Goal: Task Accomplishment & Management: Use online tool/utility

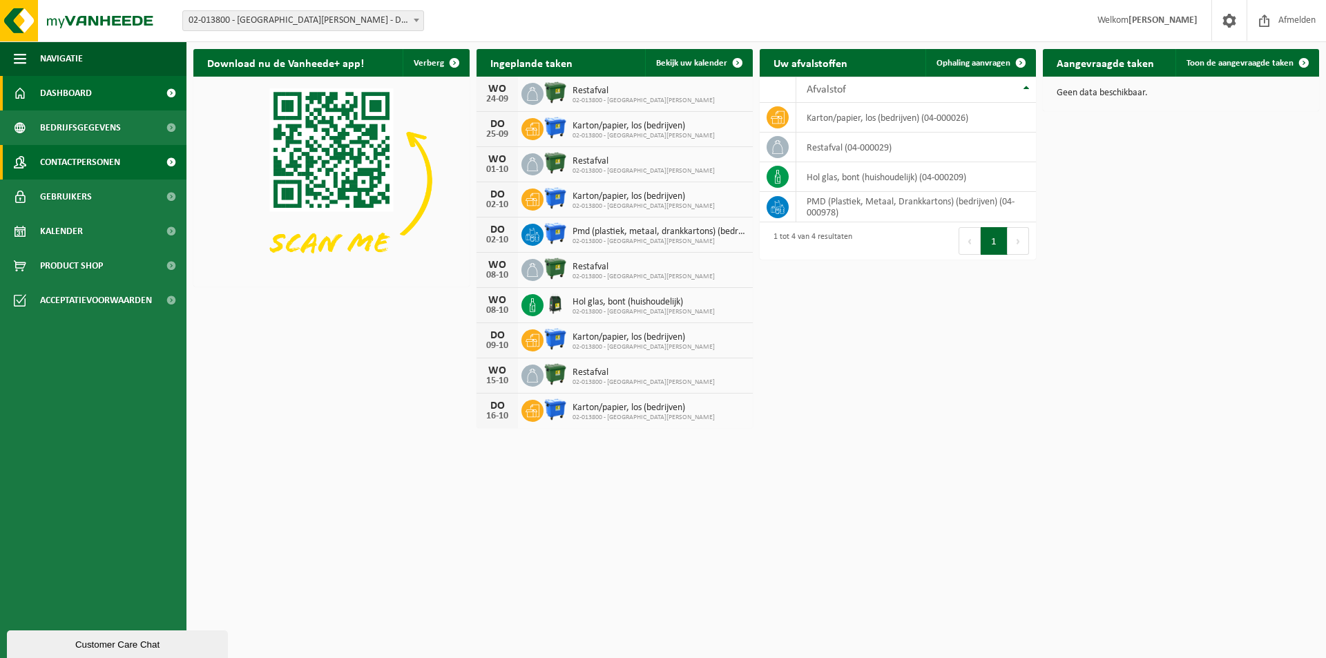
click at [88, 157] on span "Contactpersonen" at bounding box center [80, 162] width 80 height 35
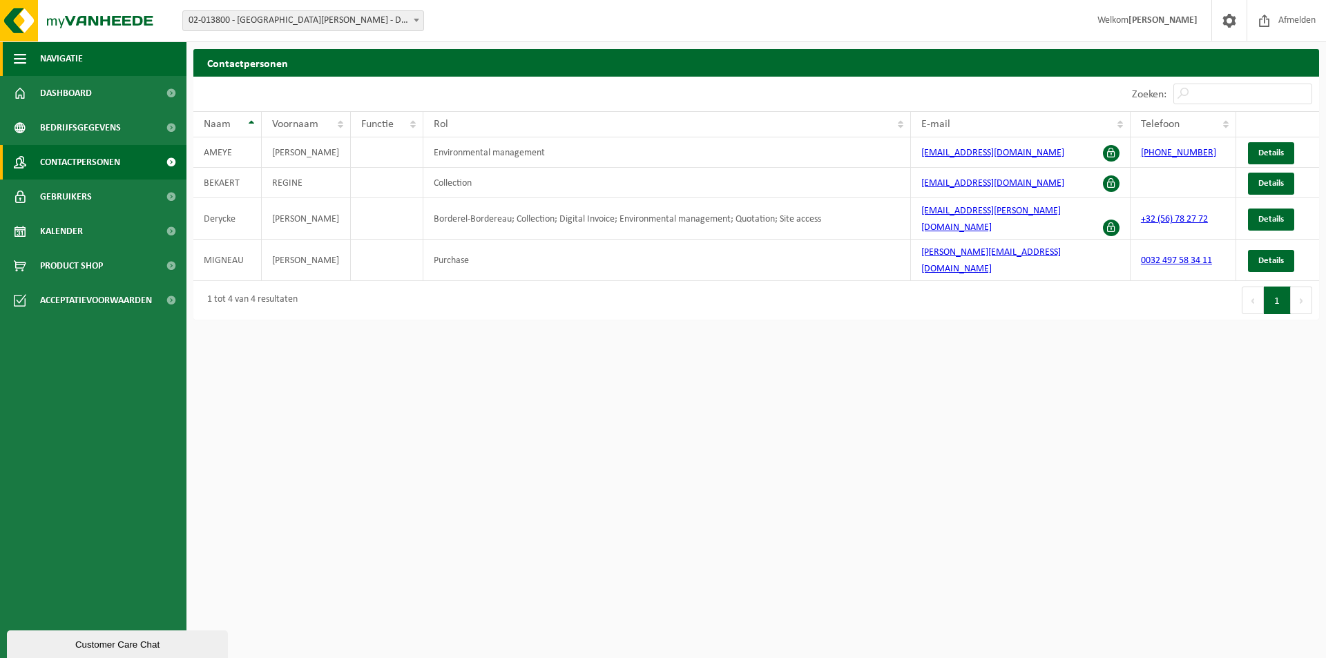
click at [64, 57] on span "Navigatie" at bounding box center [61, 58] width 43 height 35
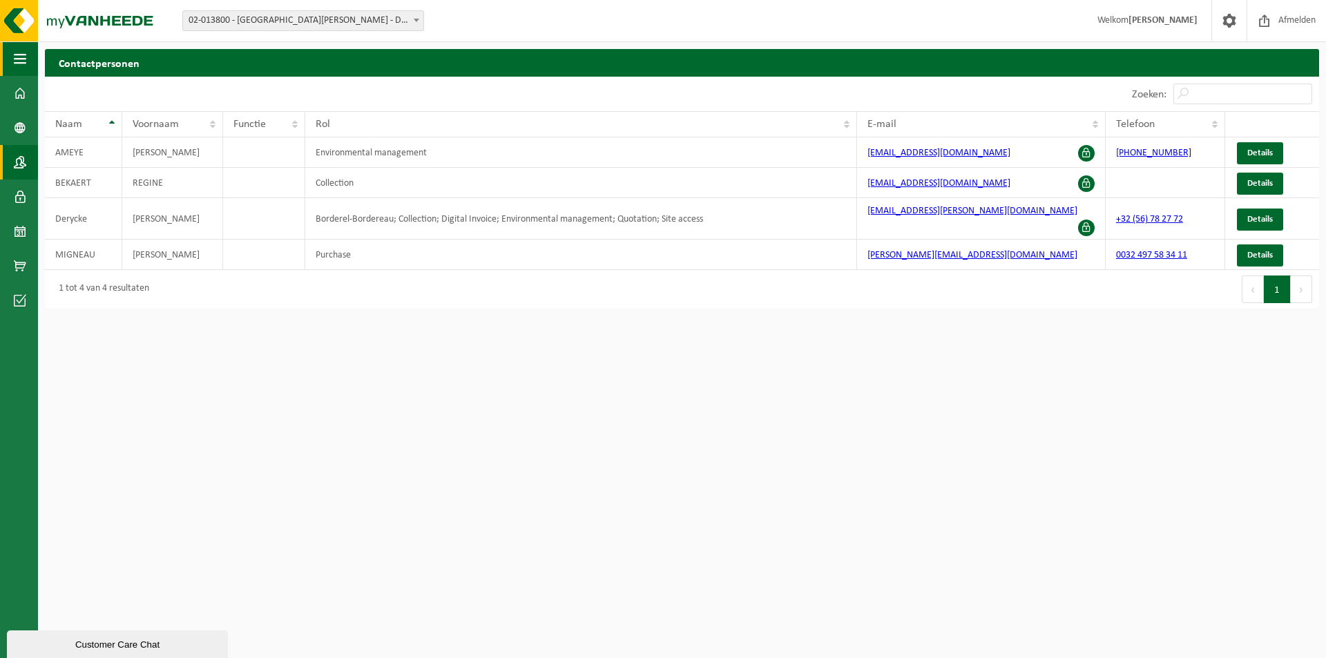
click at [22, 61] on span "button" at bounding box center [20, 58] width 12 height 35
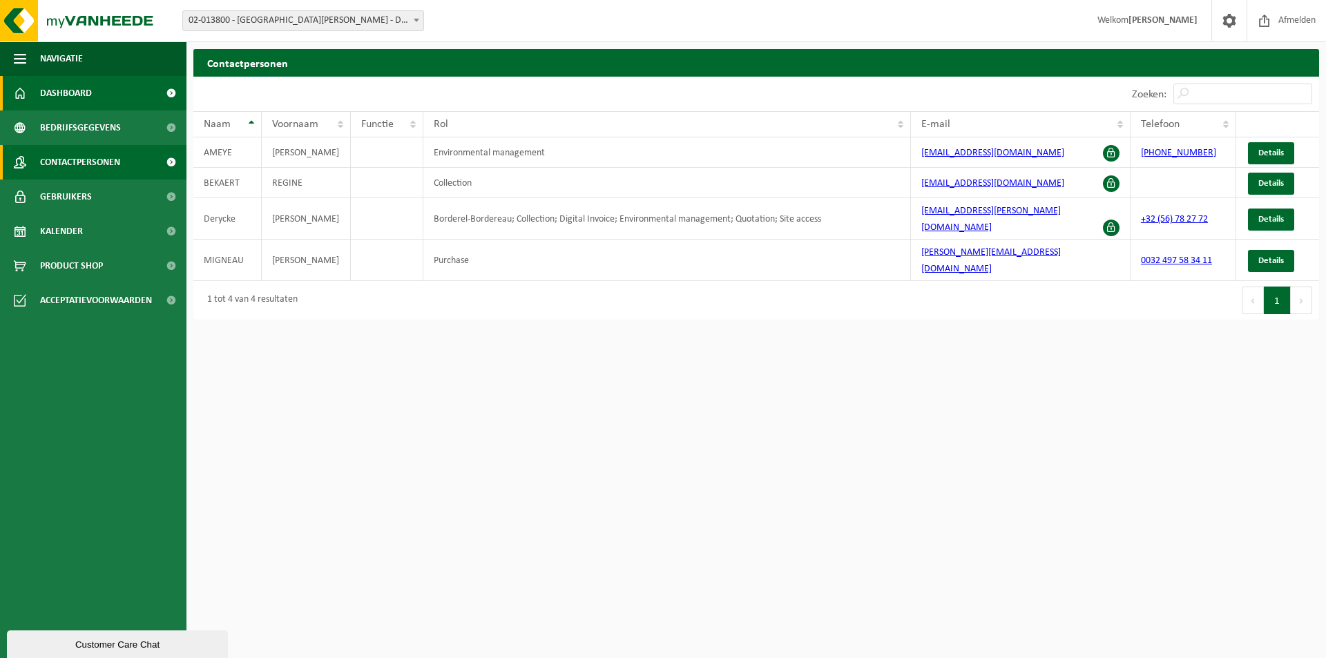
click at [80, 92] on span "Dashboard" at bounding box center [66, 93] width 52 height 35
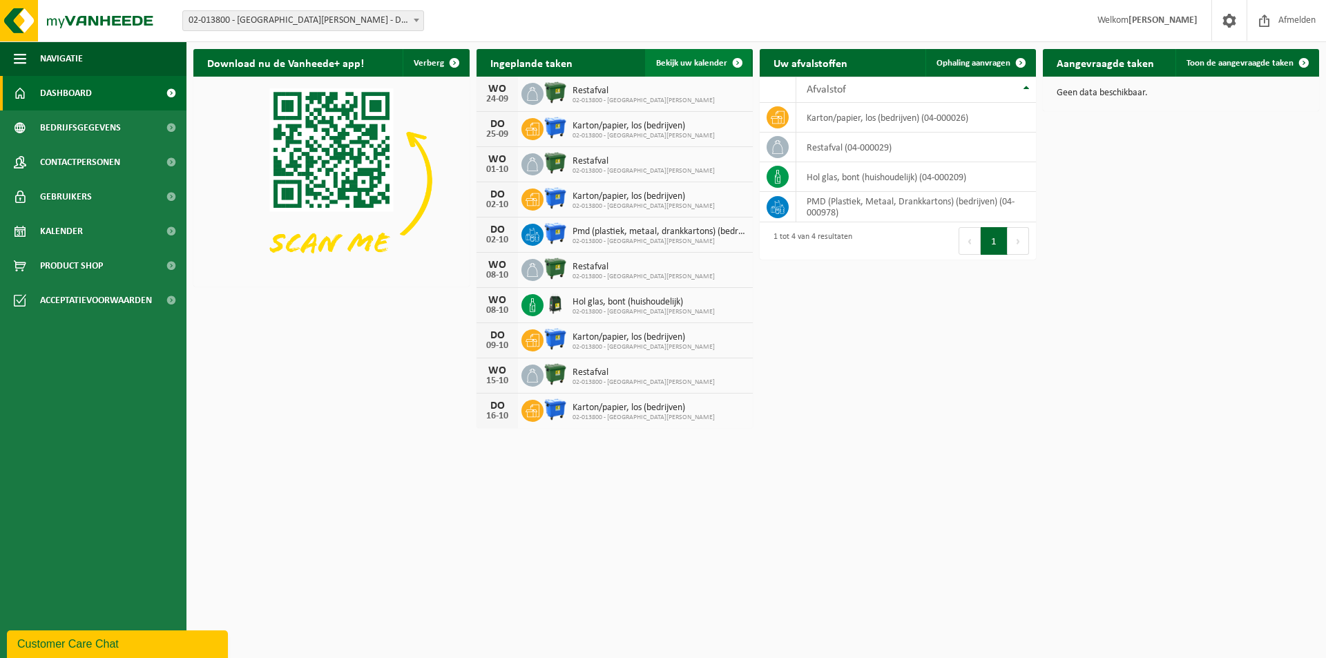
click at [703, 66] on span "Bekijk uw kalender" at bounding box center [691, 63] width 71 height 9
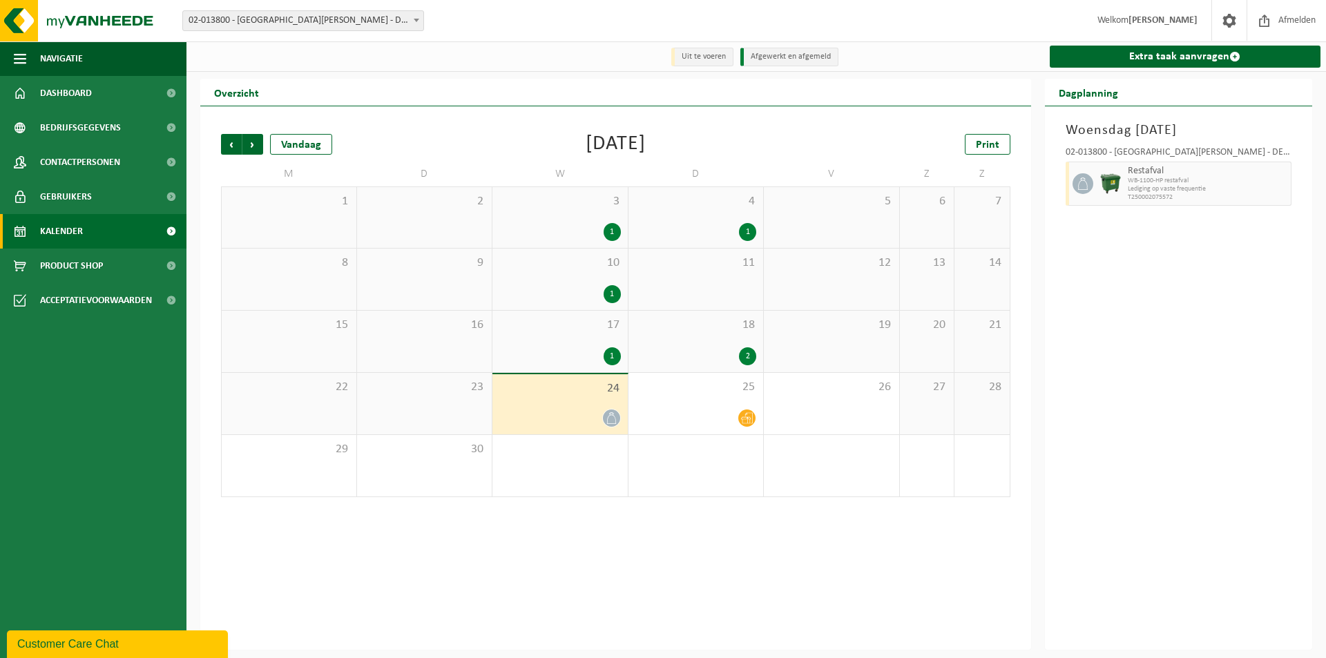
click at [588, 396] on span "24" at bounding box center [560, 388] width 122 height 15
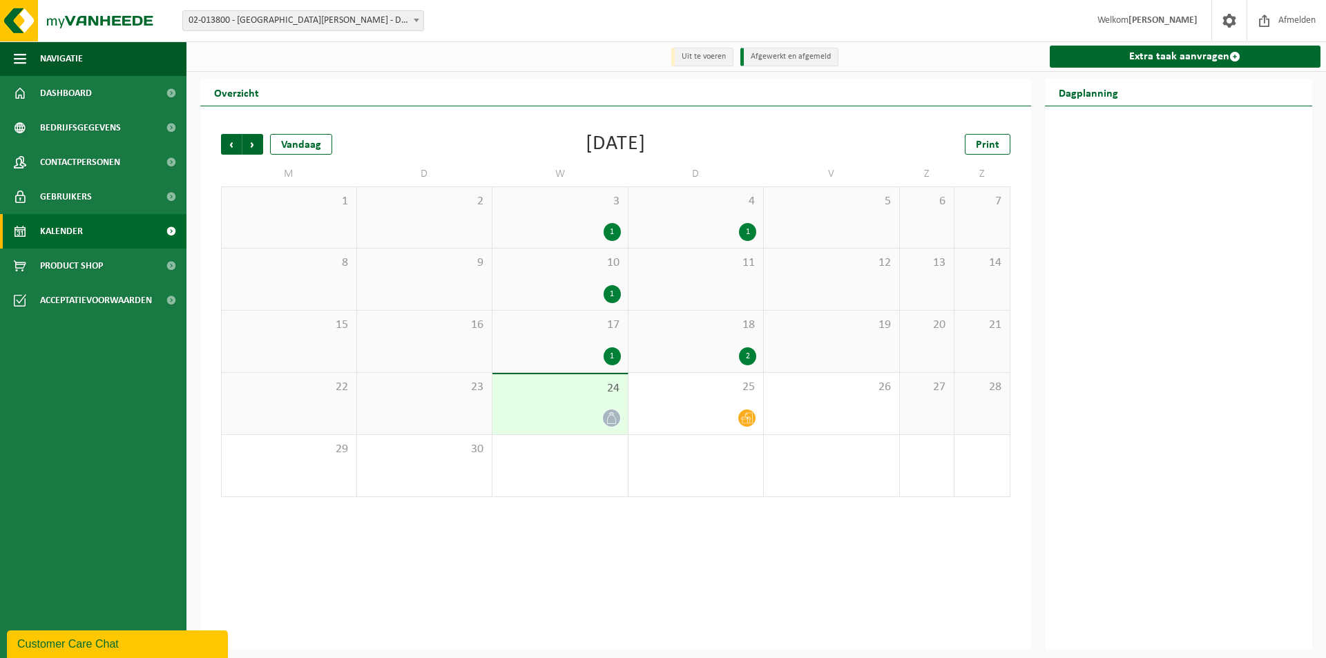
click at [579, 347] on div "17 1" at bounding box center [559, 341] width 135 height 61
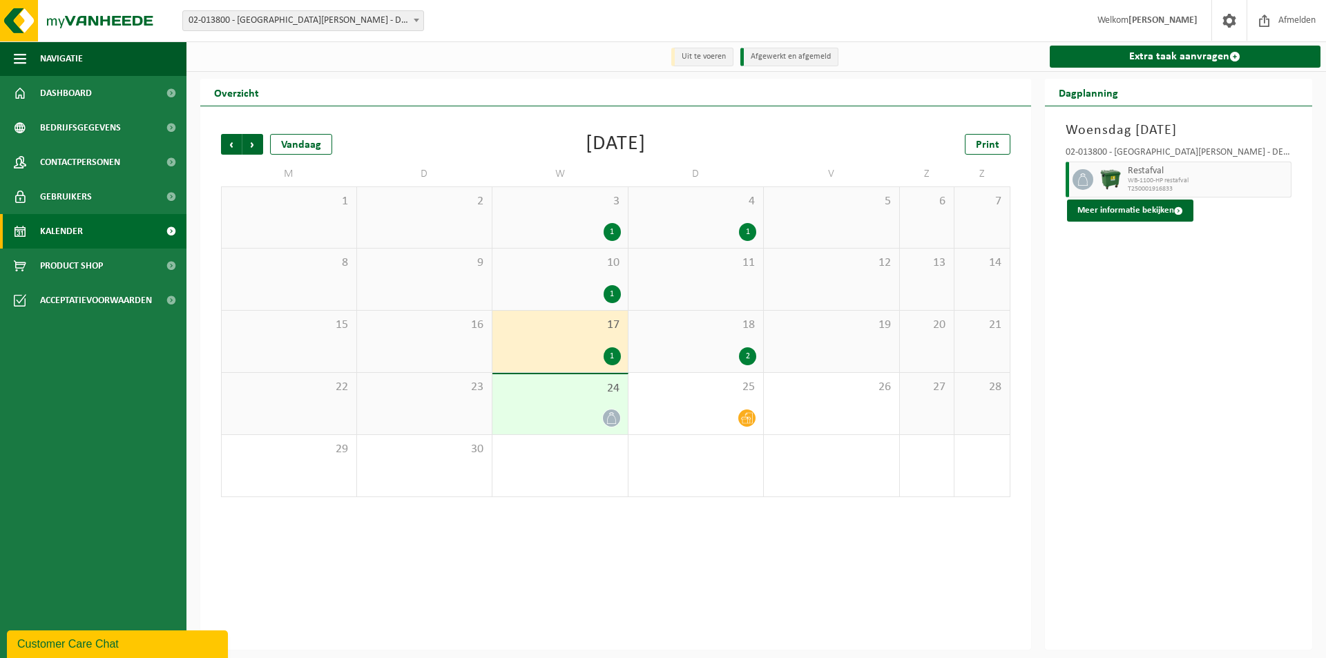
click at [581, 405] on div "24" at bounding box center [559, 404] width 135 height 60
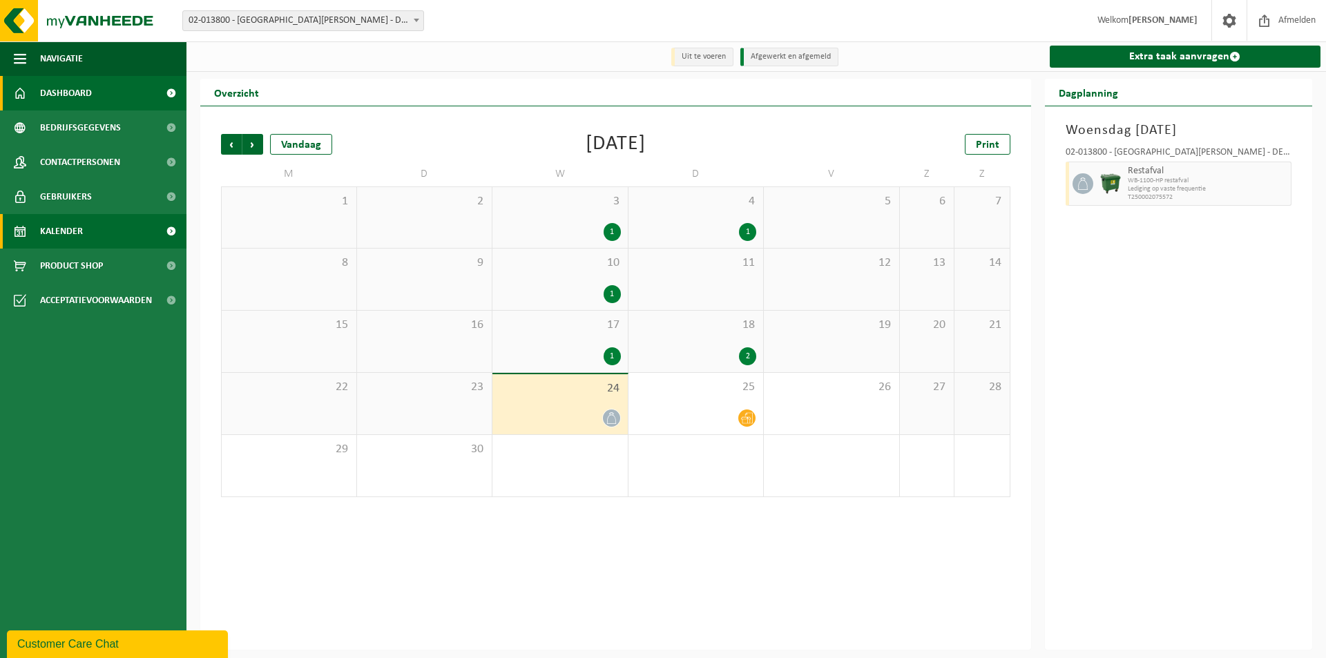
click at [90, 95] on span "Dashboard" at bounding box center [66, 93] width 52 height 35
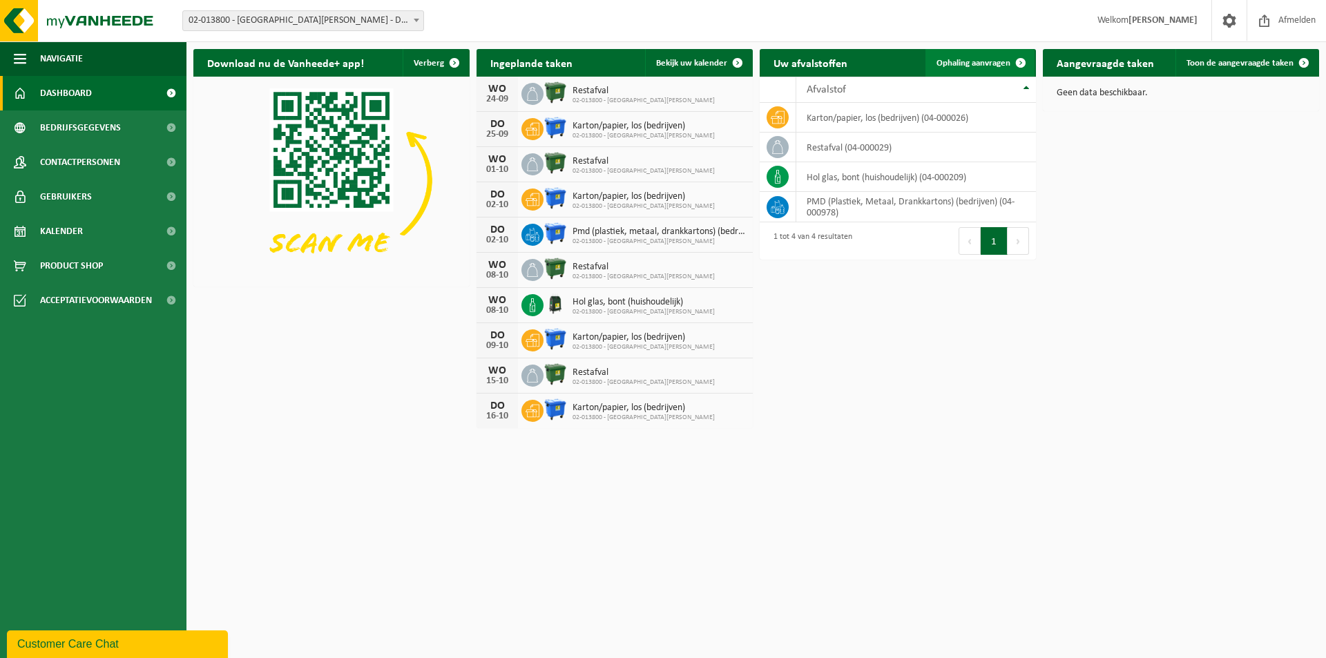
click at [1002, 56] on link "Ophaling aanvragen" at bounding box center [979, 63] width 109 height 28
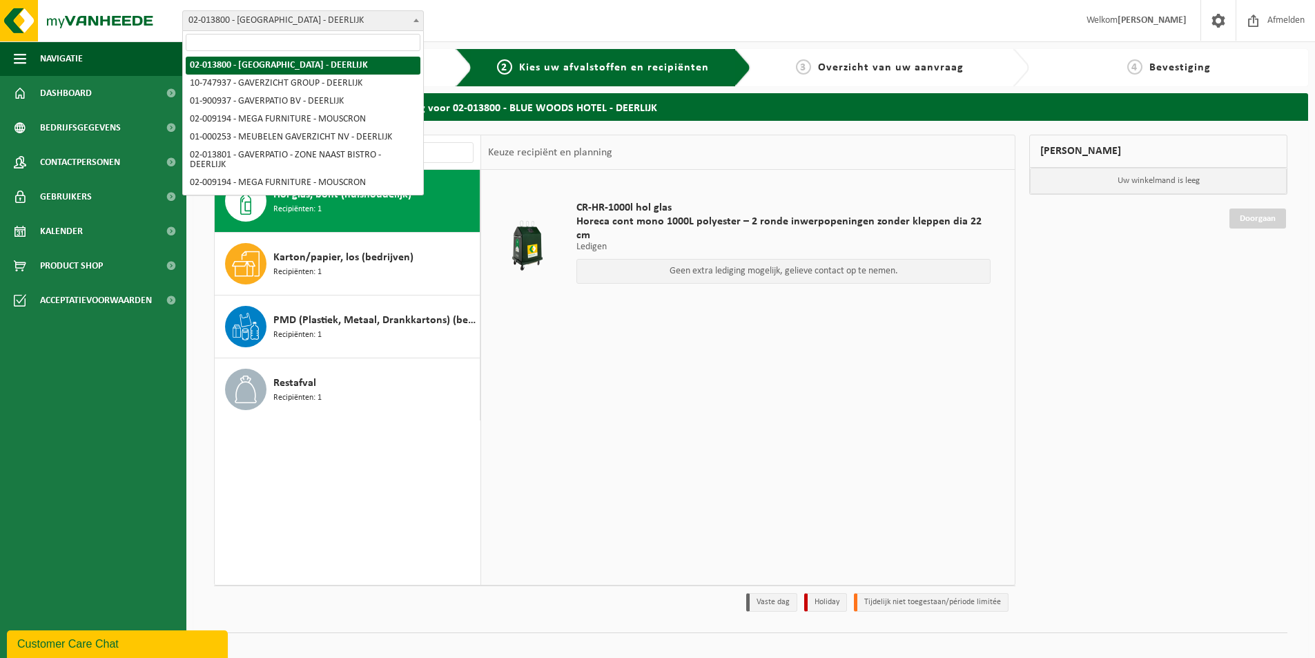
click at [414, 19] on b at bounding box center [417, 20] width 6 height 3
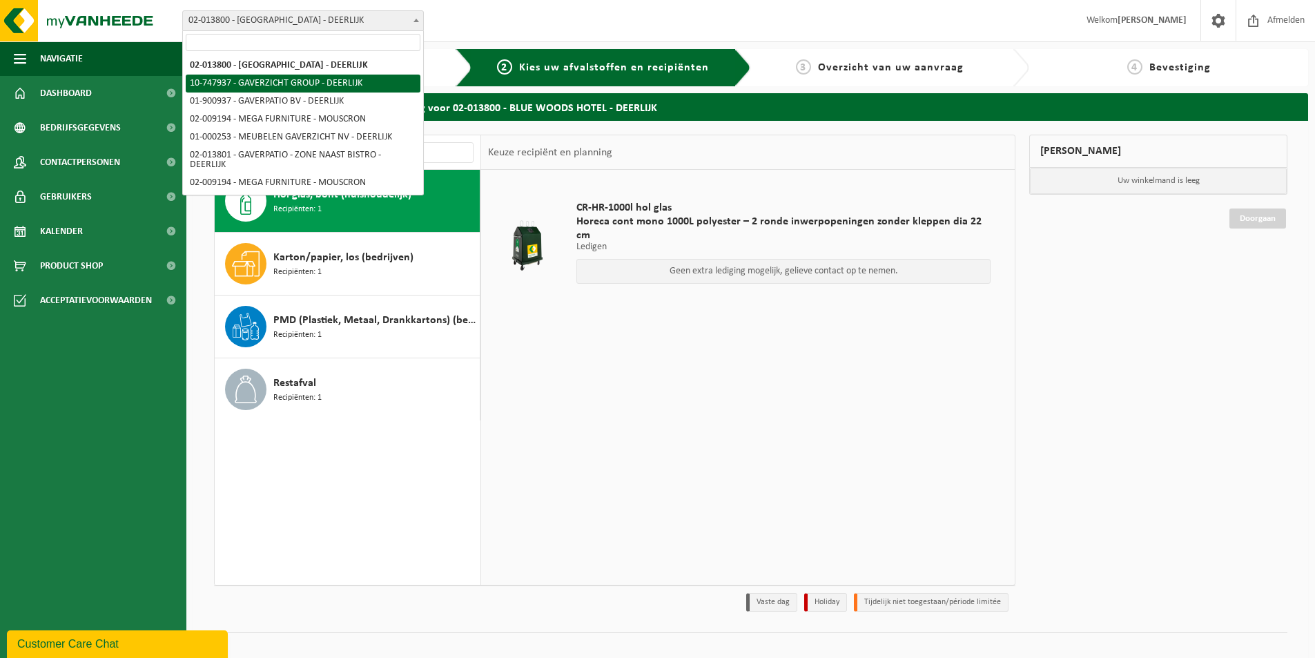
select select "5973"
